Goal: Entertainment & Leisure: Consume media (video, audio)

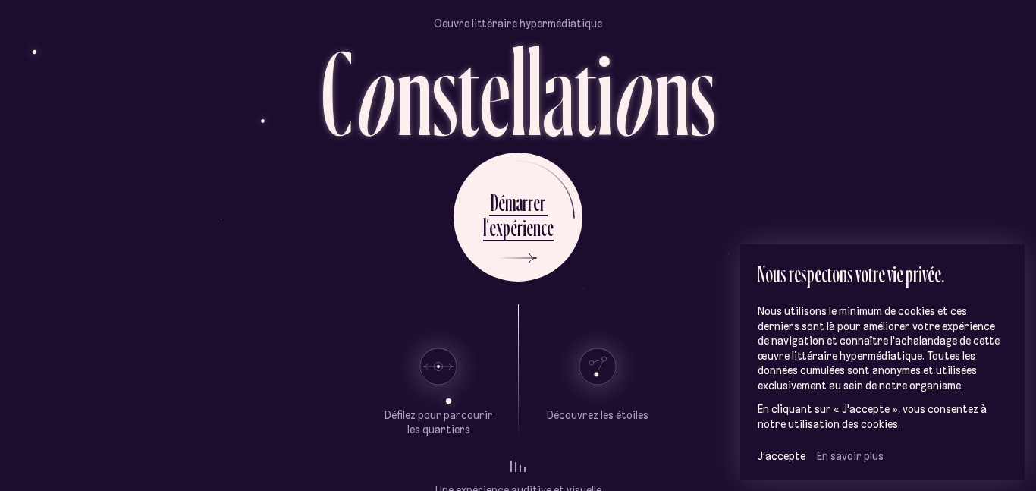
scroll to position [61, 0]
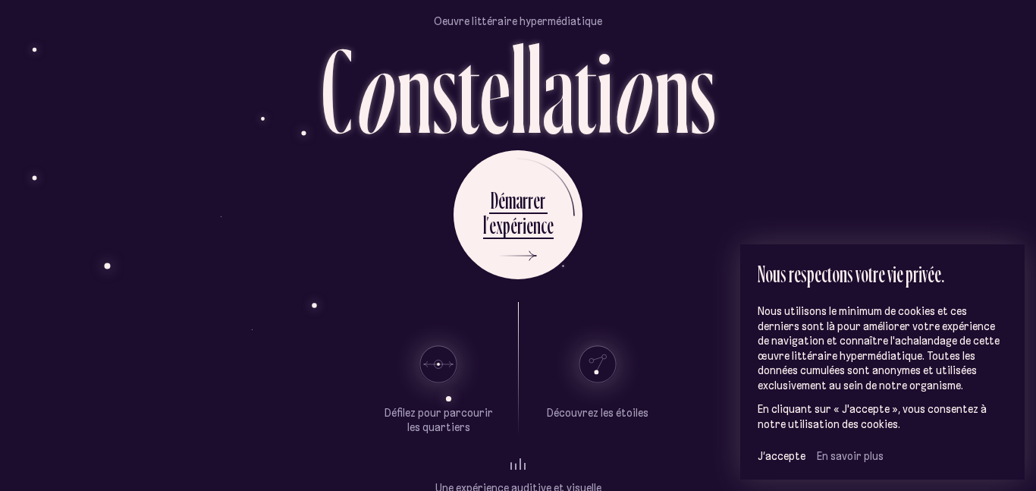
click at [595, 363] on use at bounding box center [597, 364] width 36 height 36
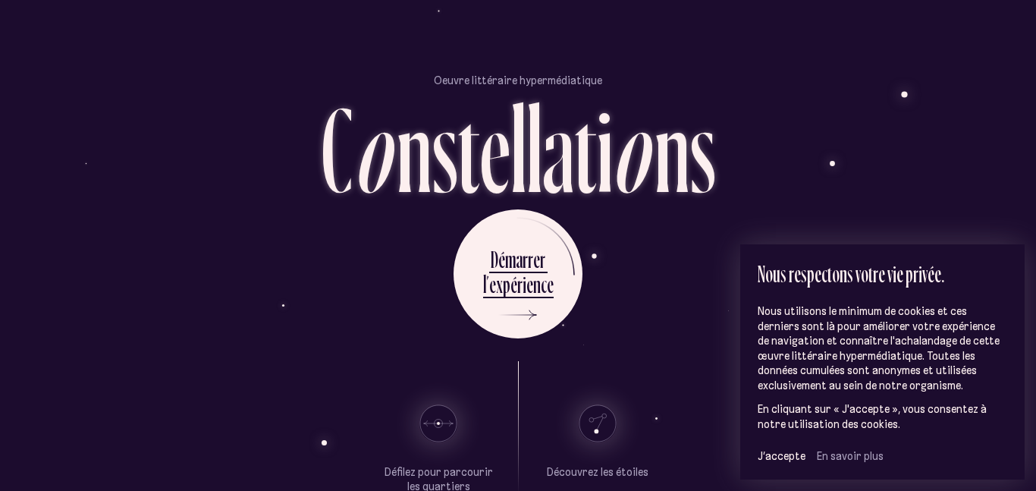
scroll to position [89, 0]
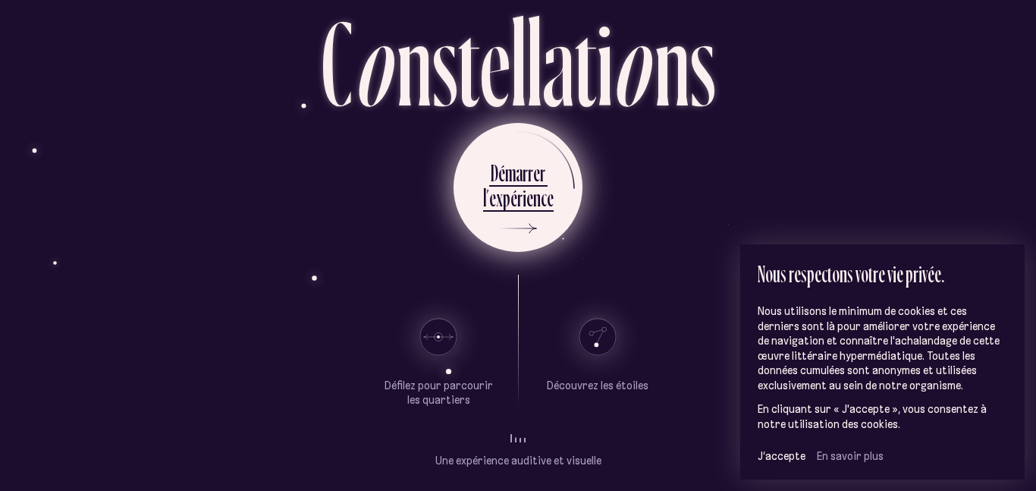
click at [541, 196] on div "c" at bounding box center [544, 198] width 6 height 30
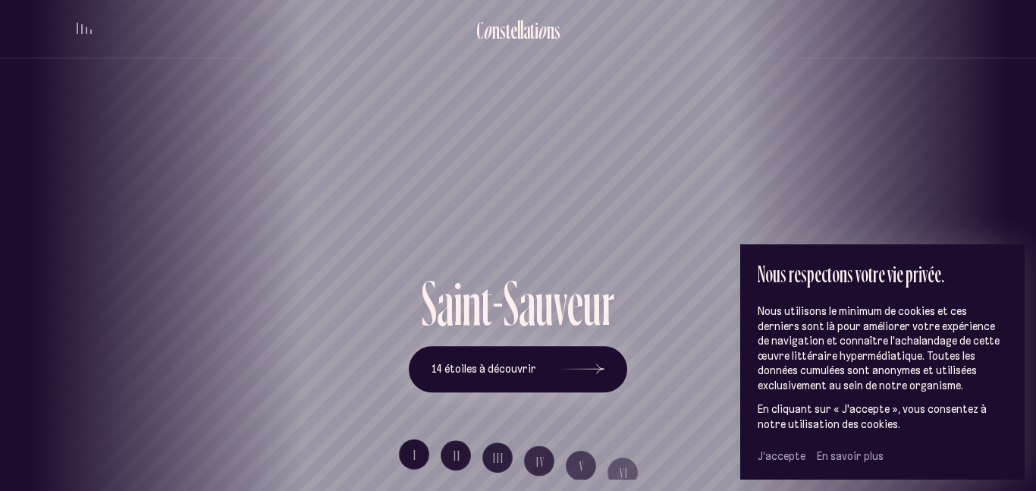
click at [776, 458] on span "J’accepte" at bounding box center [781, 456] width 48 height 14
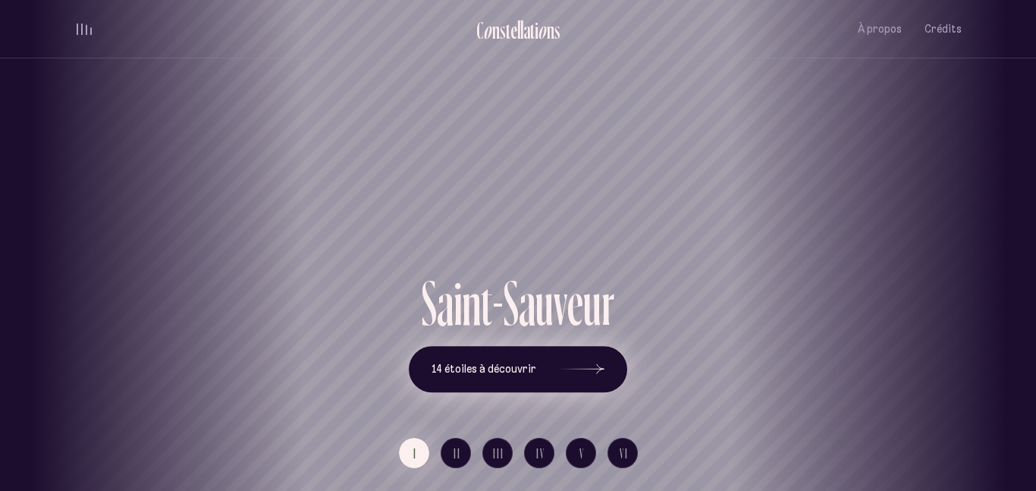
click at [582, 352] on icon at bounding box center [581, 369] width 45 height 114
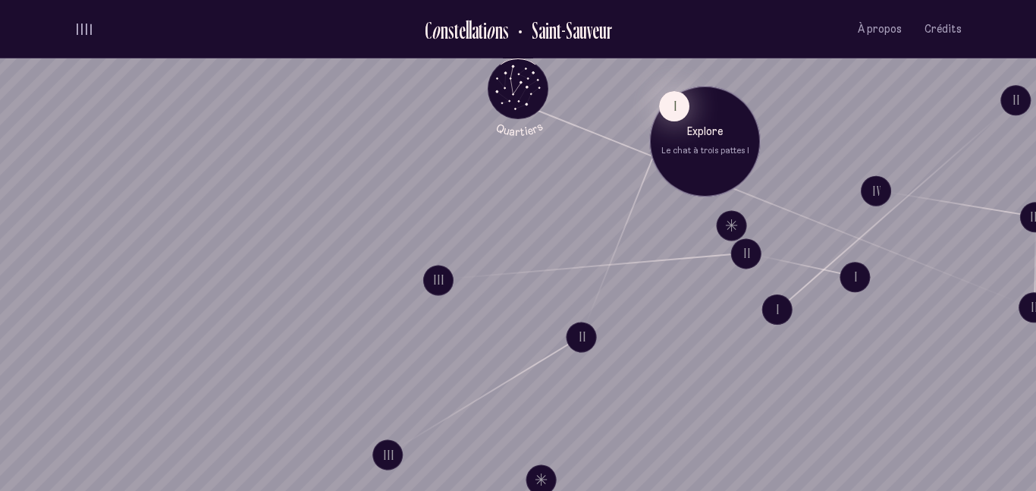
click at [677, 117] on button "I" at bounding box center [674, 106] width 30 height 30
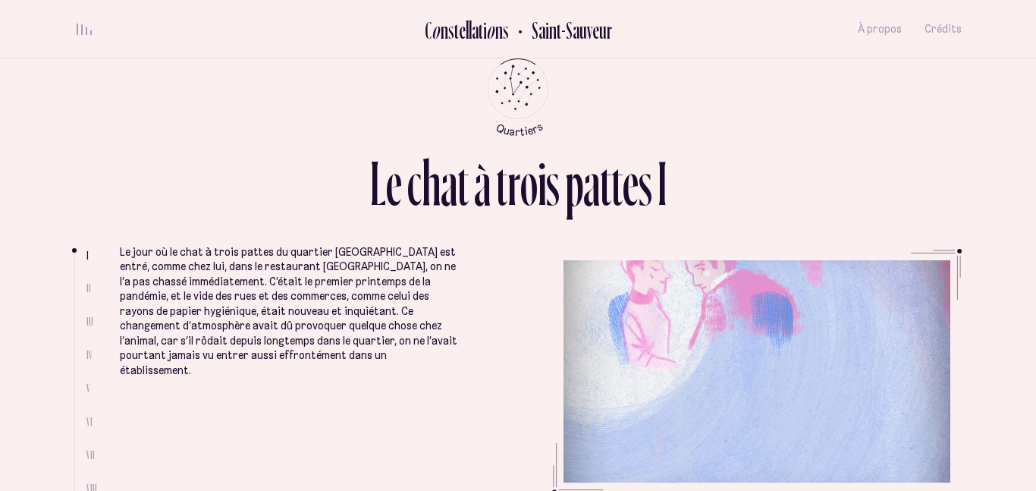
click at [899, 190] on div "L e c h a t à t r o i s p a t t e s I" at bounding box center [517, 178] width 887 height 52
click at [413, 353] on p "Le jour où le chat à trois pattes du quartier [GEOGRAPHIC_DATA] est entré, comm…" at bounding box center [288, 311] width 337 height 133
click at [86, 287] on ul at bounding box center [80, 373] width 12 height 242
click at [87, 290] on span "II" at bounding box center [88, 287] width 5 height 13
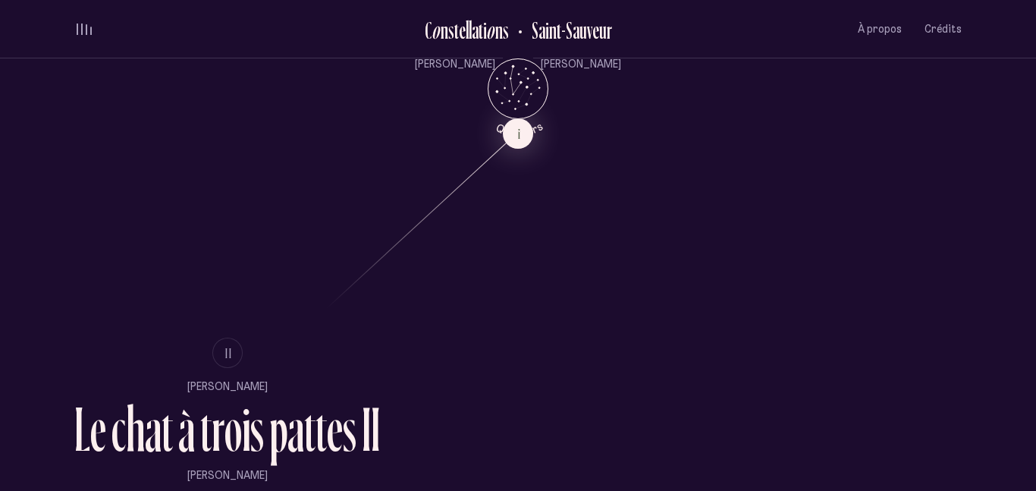
scroll to position [851, 0]
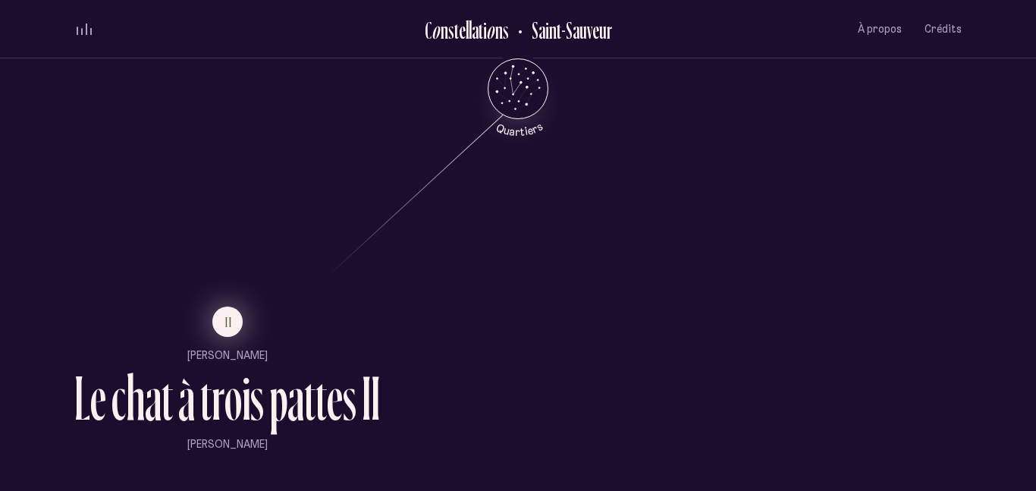
click at [231, 333] on button "II" at bounding box center [227, 321] width 30 height 30
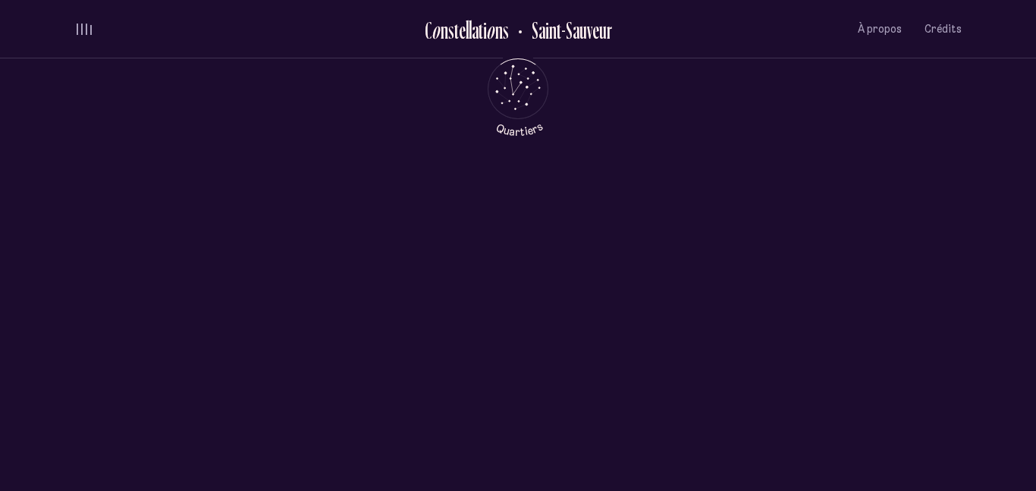
scroll to position [0, 0]
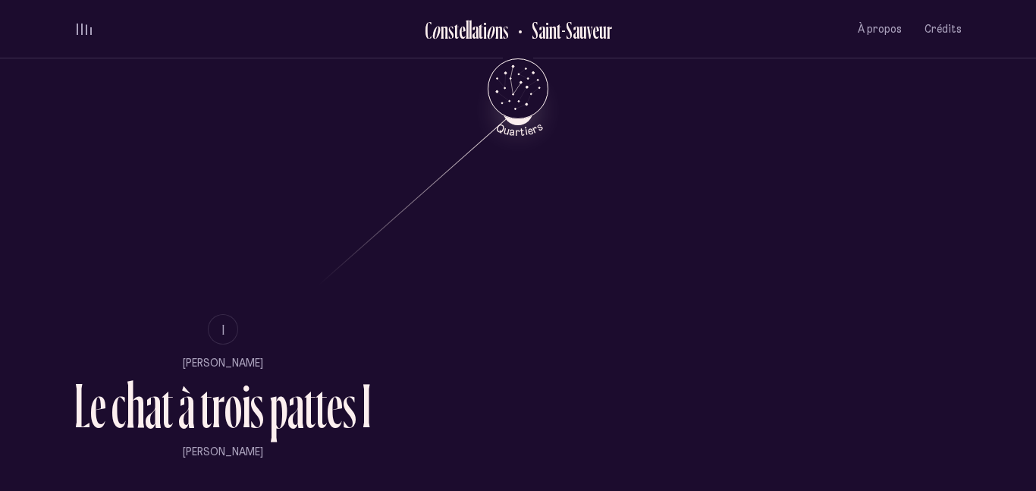
scroll to position [845, 0]
click at [114, 403] on div "c" at bounding box center [118, 404] width 14 height 63
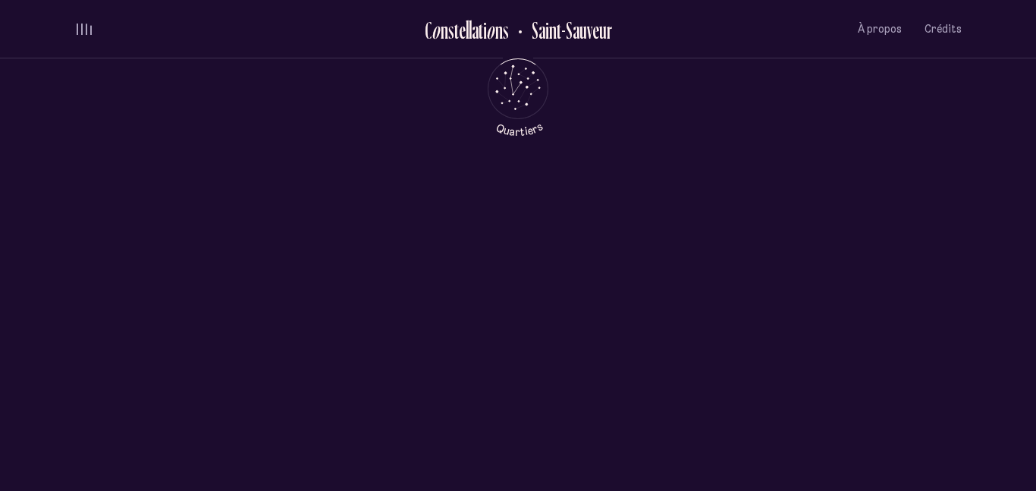
scroll to position [0, 0]
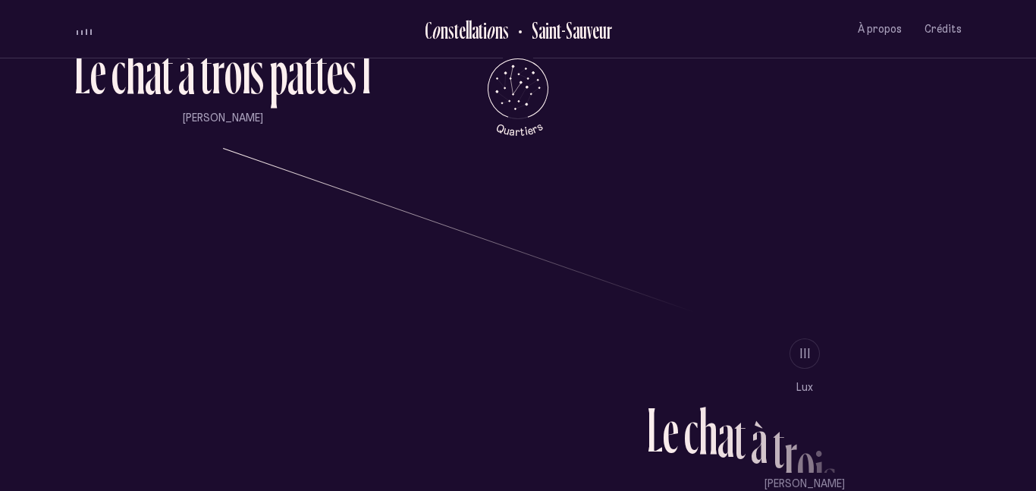
scroll to position [1194, 0]
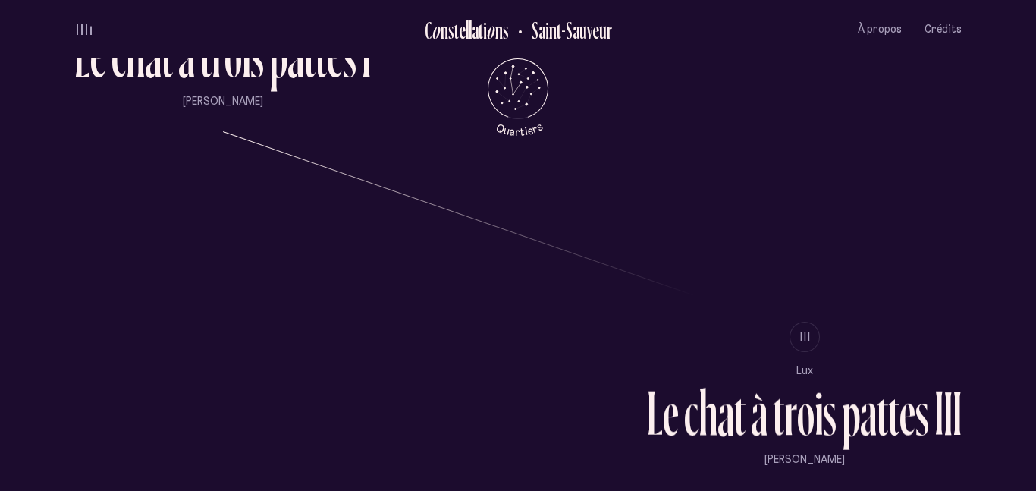
click at [779, 415] on div "t" at bounding box center [778, 412] width 11 height 63
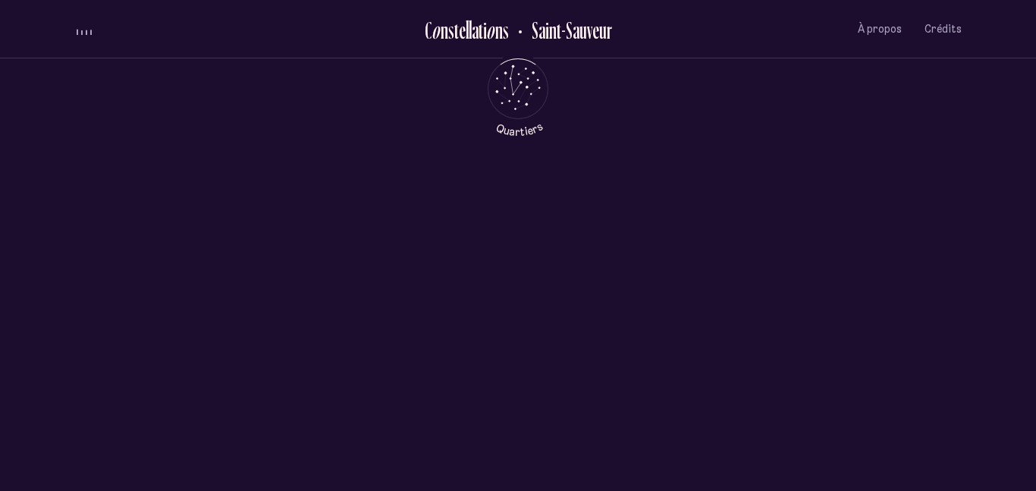
scroll to position [0, 0]
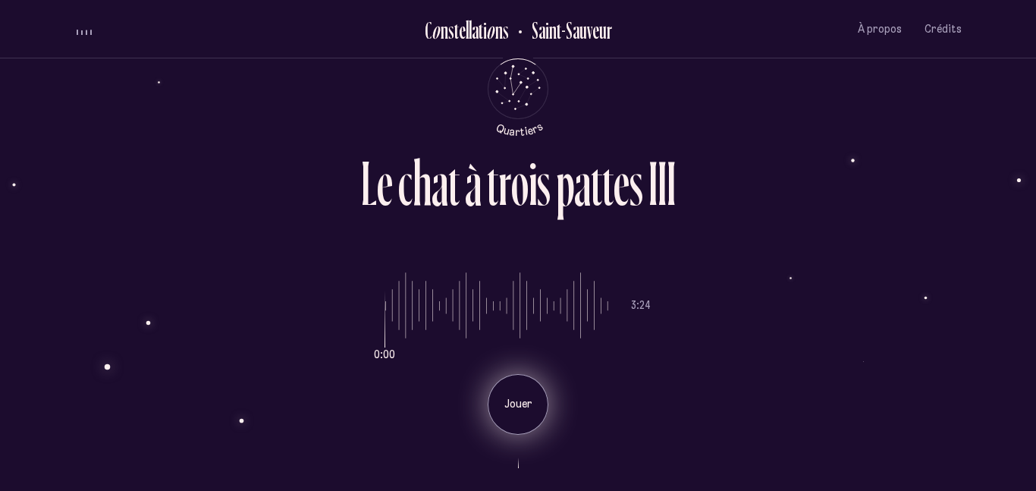
click at [535, 400] on p "Jouer" at bounding box center [518, 404] width 38 height 15
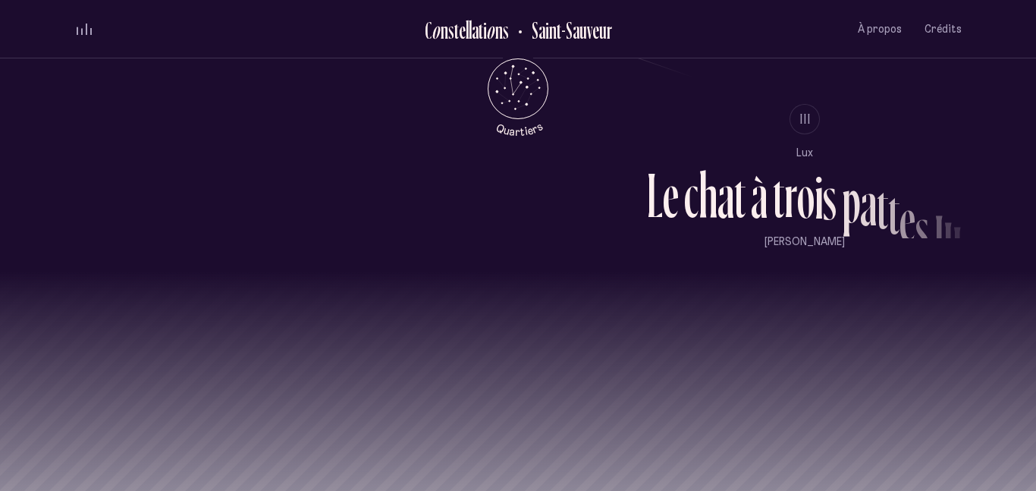
scroll to position [1438, 0]
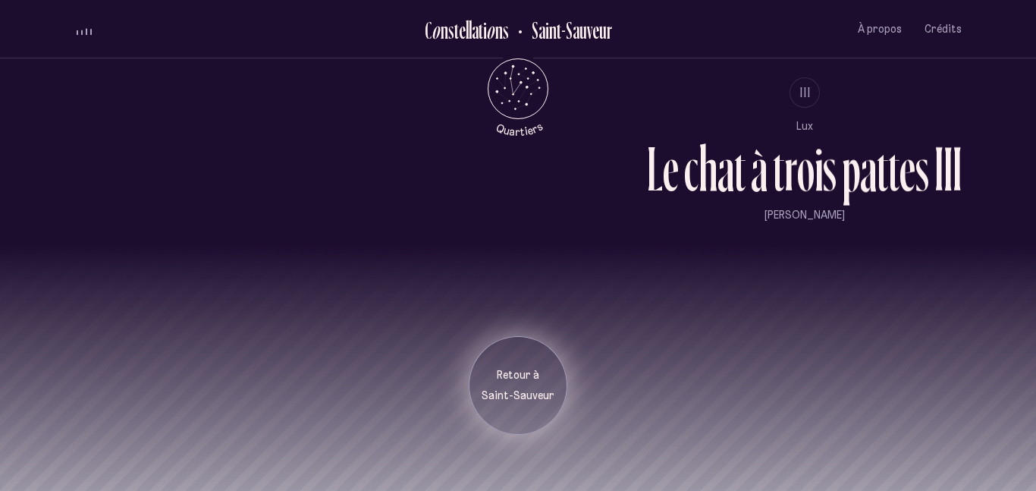
click at [503, 352] on div "Retour à [GEOGRAPHIC_DATA]" at bounding box center [518, 385] width 99 height 99
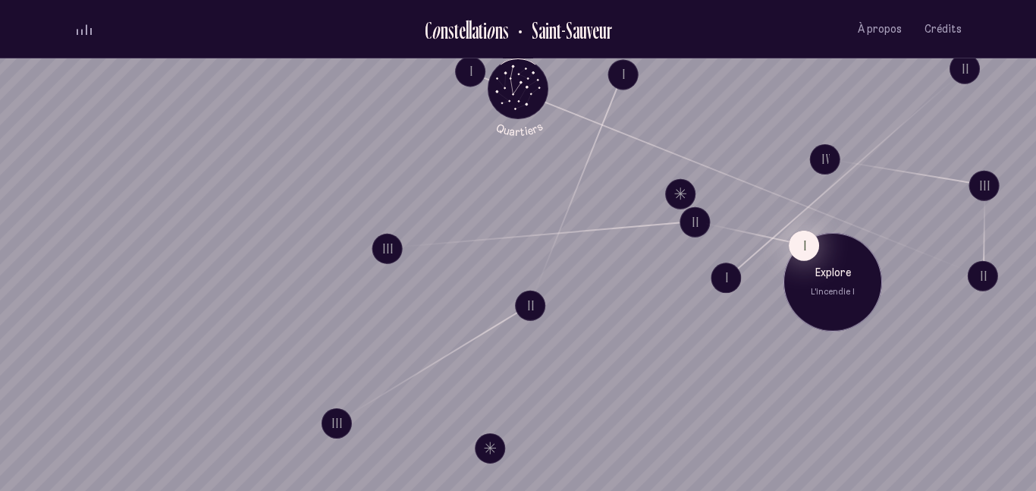
click at [799, 246] on button "I" at bounding box center [803, 245] width 30 height 30
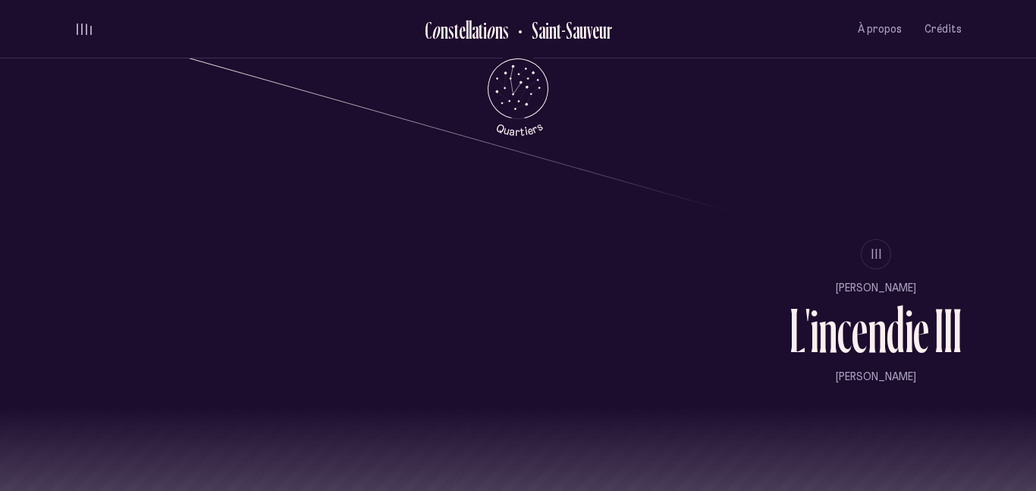
scroll to position [1278, 0]
click at [895, 354] on div "d" at bounding box center [895, 329] width 18 height 63
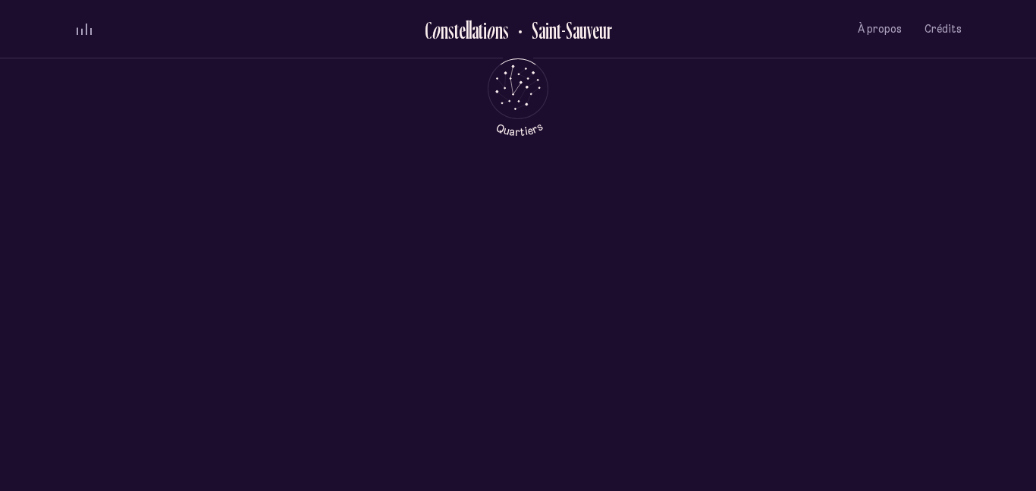
scroll to position [0, 0]
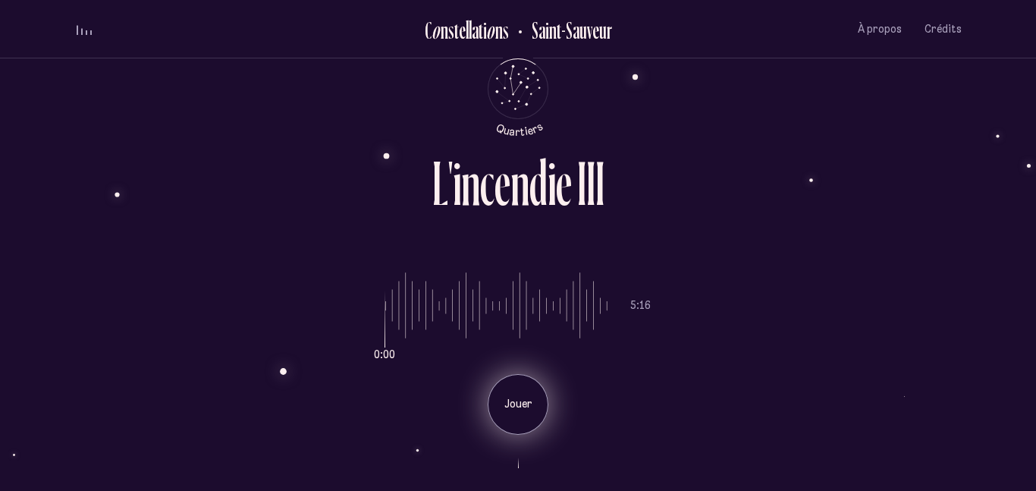
click at [522, 389] on div "Jouer" at bounding box center [518, 404] width 61 height 61
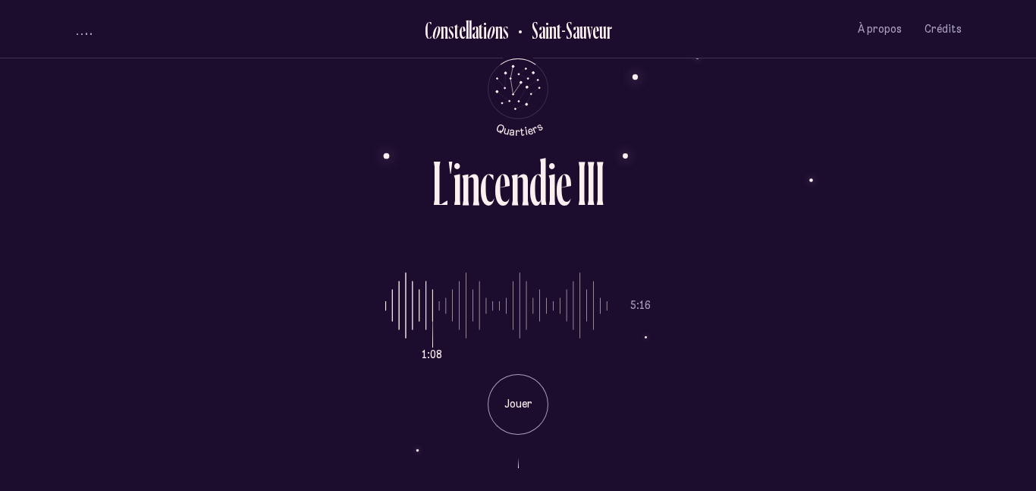
type input "**"
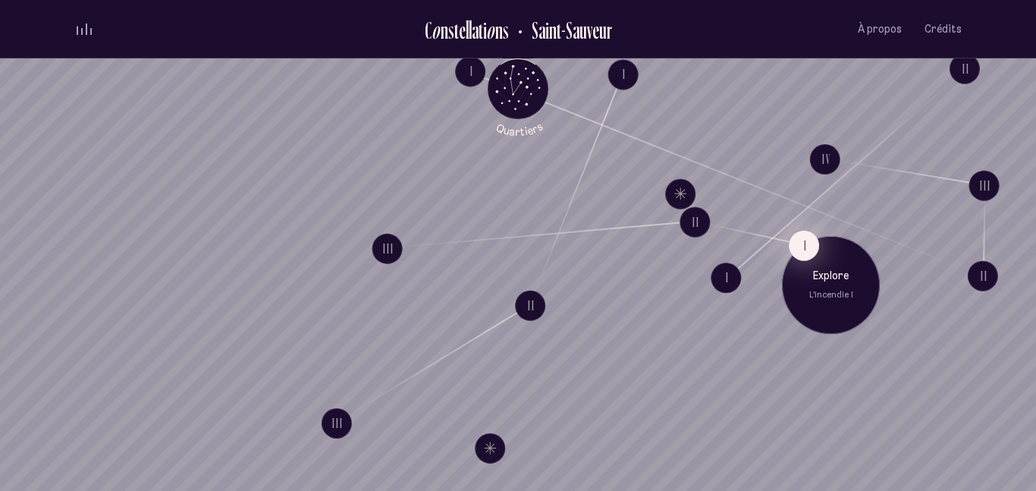
click at [802, 240] on button "I" at bounding box center [803, 245] width 30 height 30
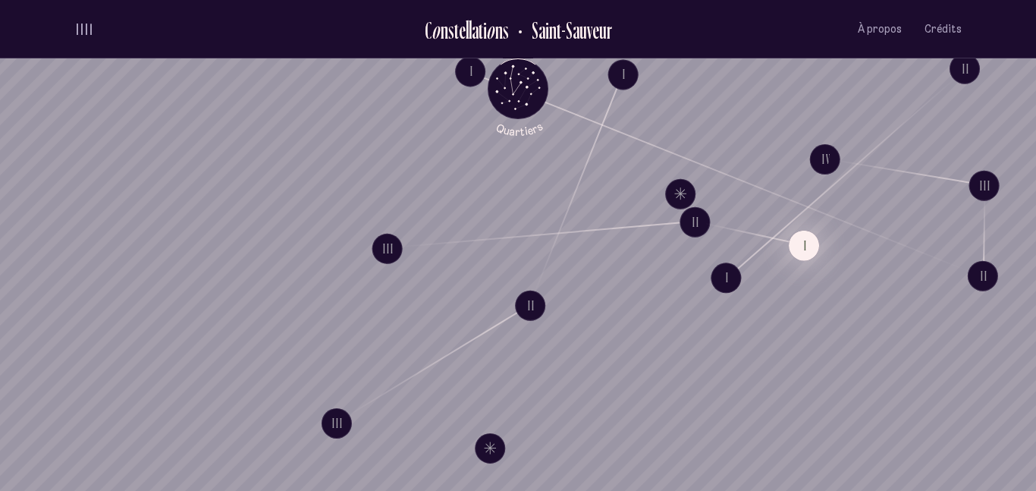
click at [803, 243] on button "I" at bounding box center [803, 245] width 30 height 30
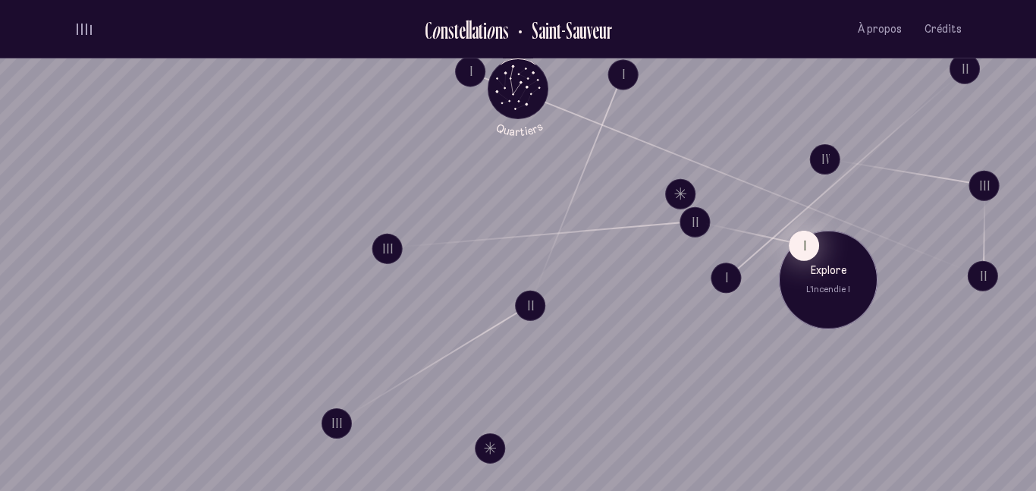
click at [807, 250] on button "I" at bounding box center [803, 245] width 30 height 30
click at [830, 277] on p "Explore" at bounding box center [827, 269] width 76 height 15
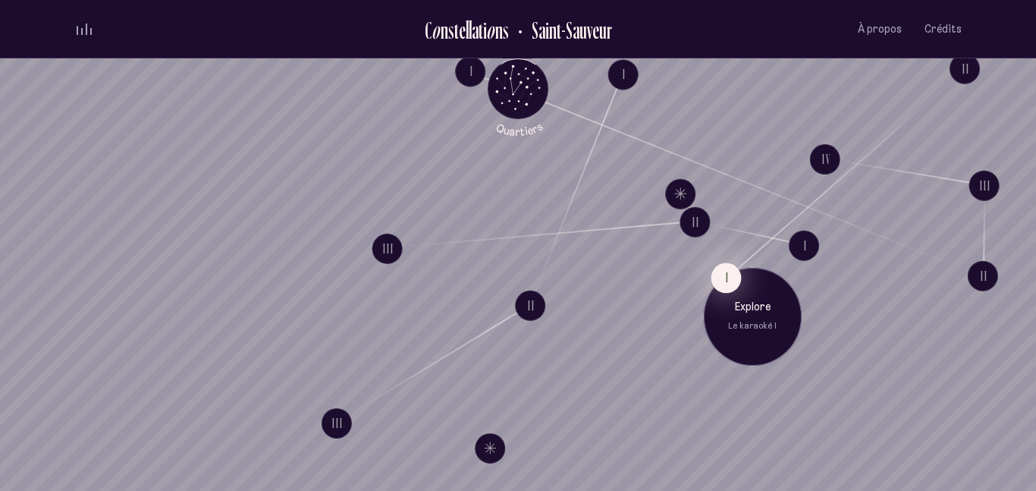
click at [726, 274] on button "I" at bounding box center [725, 277] width 30 height 30
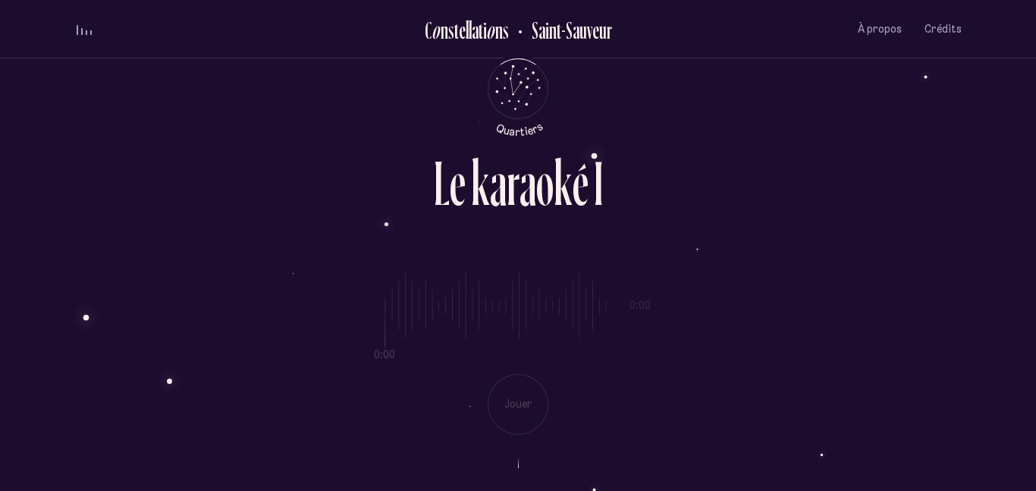
click at [529, 421] on div "0:00 0:00 Jouer" at bounding box center [517, 342] width 887 height 186
click at [522, 404] on div "0:00 0:00 Jouer" at bounding box center [517, 342] width 887 height 186
click at [531, 215] on div "a" at bounding box center [527, 183] width 17 height 63
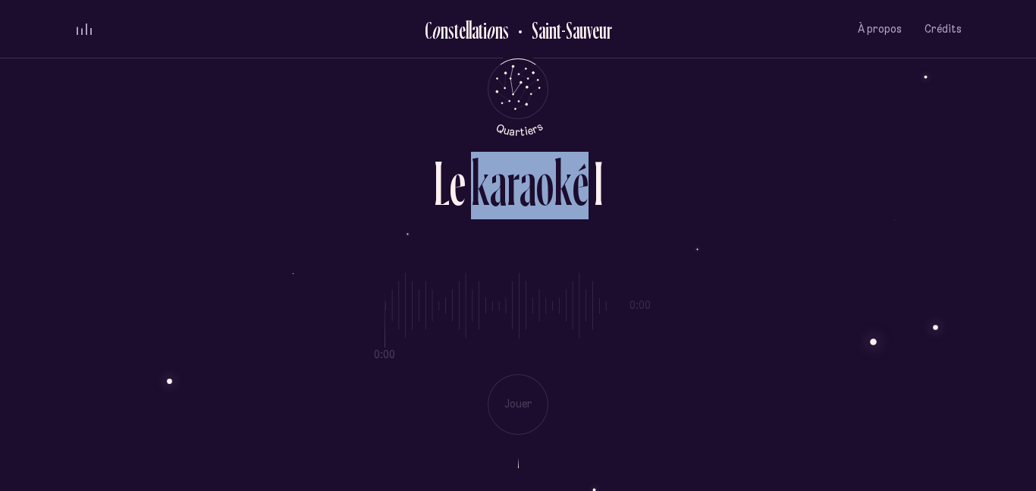
click at [259, 118] on div "L e k a r a o k é I 0:00 0:00 Jouer" at bounding box center [518, 245] width 910 height 491
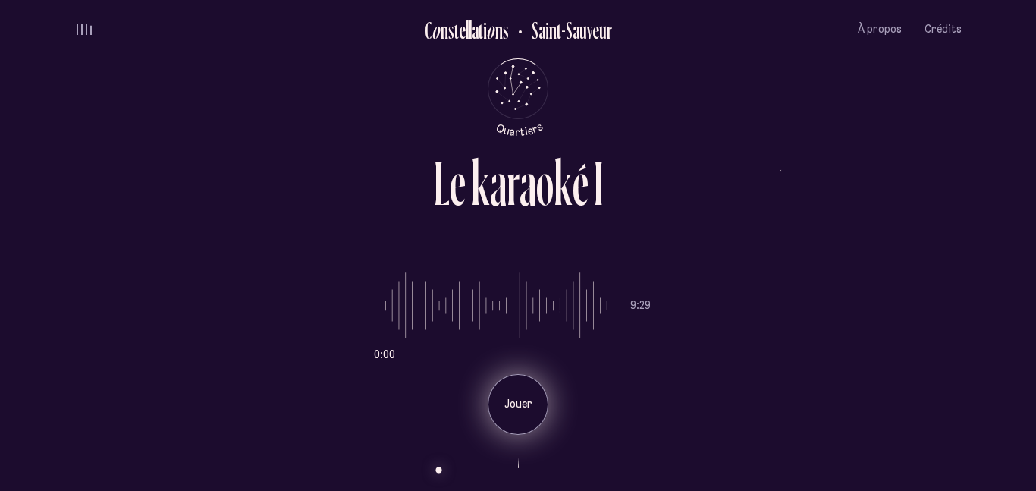
click at [522, 400] on p "Jouer" at bounding box center [518, 404] width 38 height 15
